Goal: Information Seeking & Learning: Learn about a topic

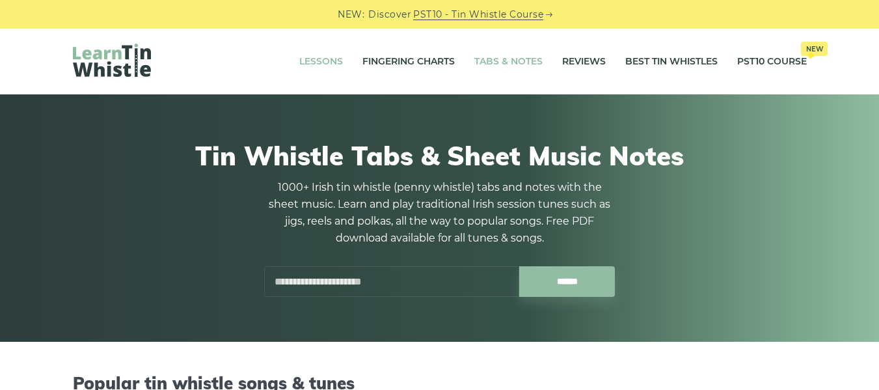
click at [325, 61] on link "Lessons" at bounding box center [321, 62] width 44 height 33
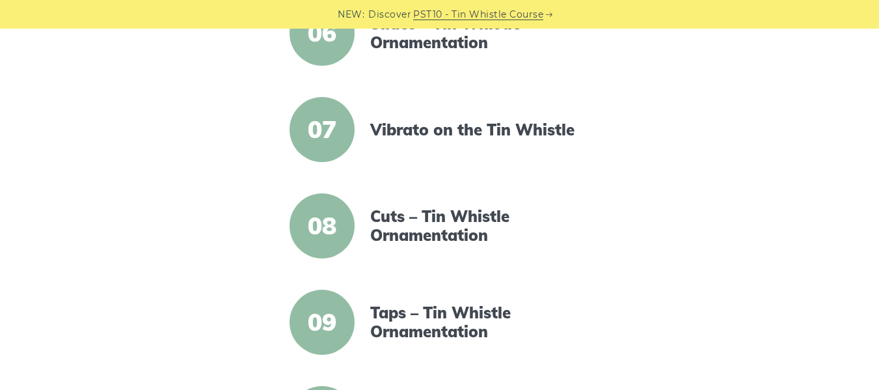
scroll to position [853, 0]
click at [352, 219] on span "08" at bounding box center [322, 226] width 65 height 65
click at [408, 220] on link "Cuts – Tin Whistle Ornamentation" at bounding box center [482, 227] width 224 height 38
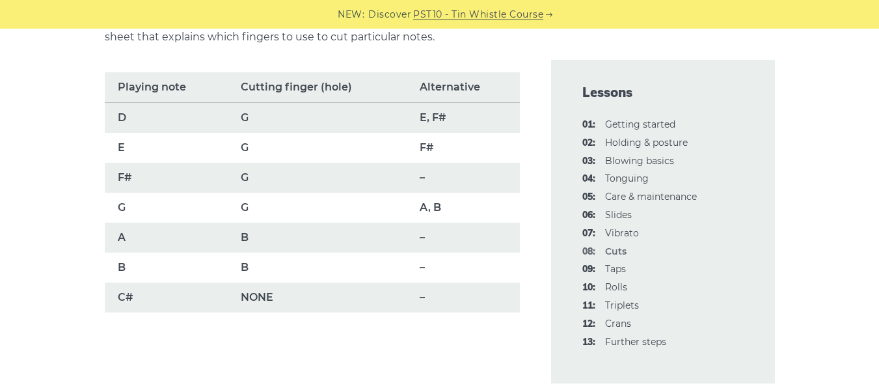
scroll to position [966, 0]
click at [655, 152] on ul "01: Getting started 02: Holding & posture 03: Blowing basics 04: Tonguing 05: C…" at bounding box center [662, 233] width 161 height 232
click at [651, 156] on link "03: Blowing basics" at bounding box center [639, 161] width 69 height 12
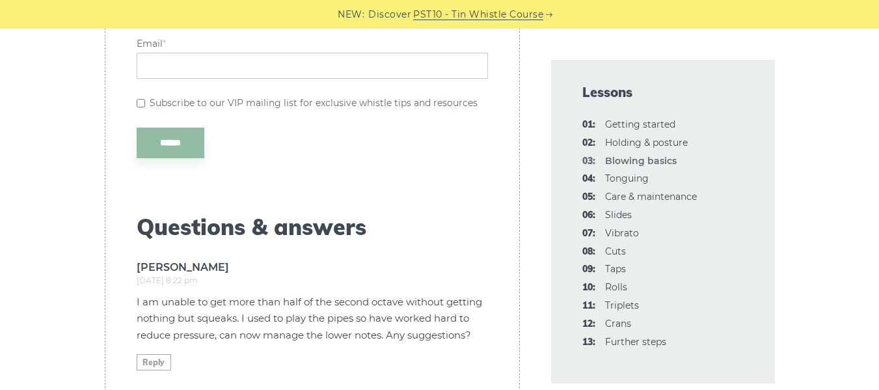
scroll to position [3255, 0]
click at [643, 120] on link "01: Getting started" at bounding box center [640, 124] width 70 height 12
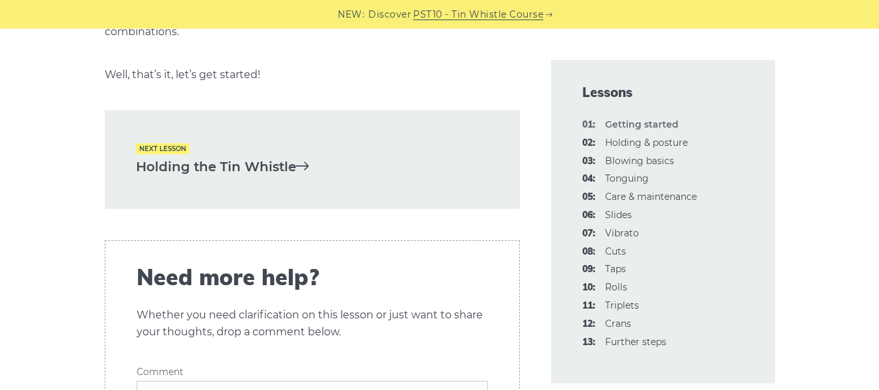
scroll to position [2865, 0]
click at [619, 215] on link "06: Slides" at bounding box center [618, 215] width 27 height 12
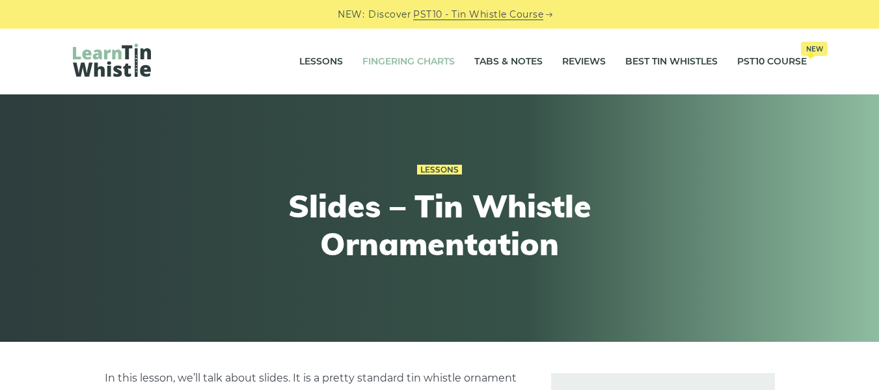
click at [429, 60] on link "Fingering Charts" at bounding box center [408, 62] width 92 height 33
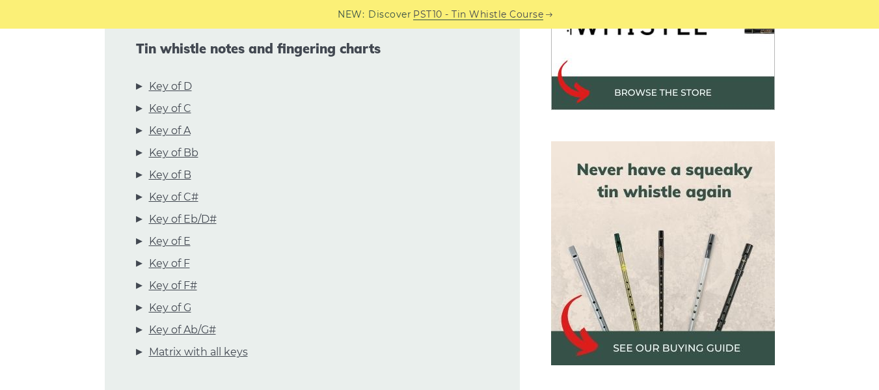
scroll to position [347, 0]
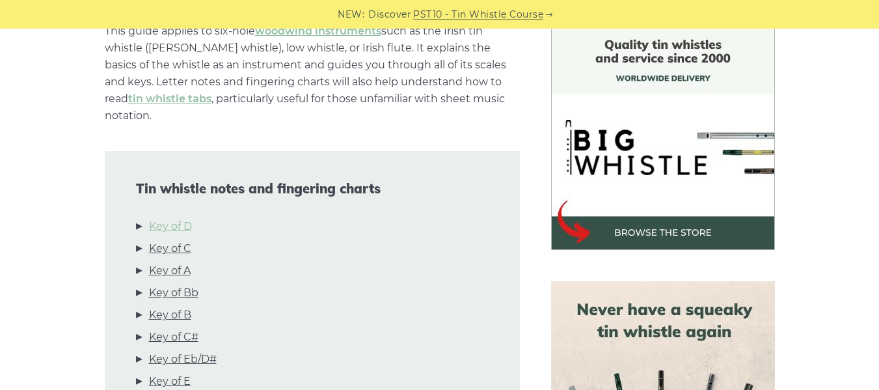
click at [171, 218] on link "Key of D" at bounding box center [170, 226] width 43 height 17
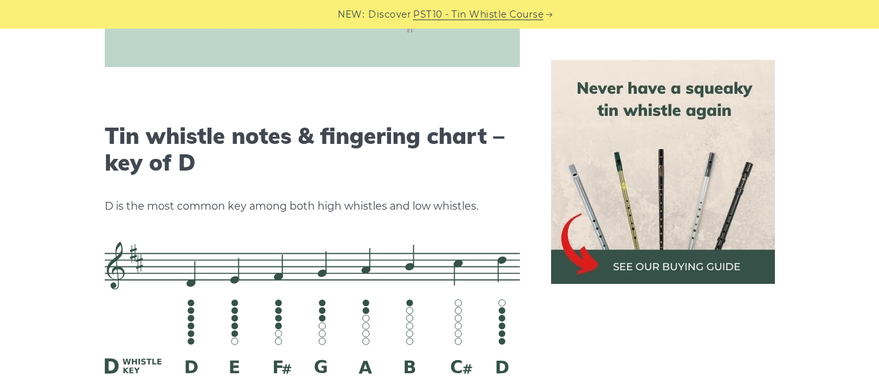
scroll to position [2028, 0]
